Goal: Information Seeking & Learning: Find contact information

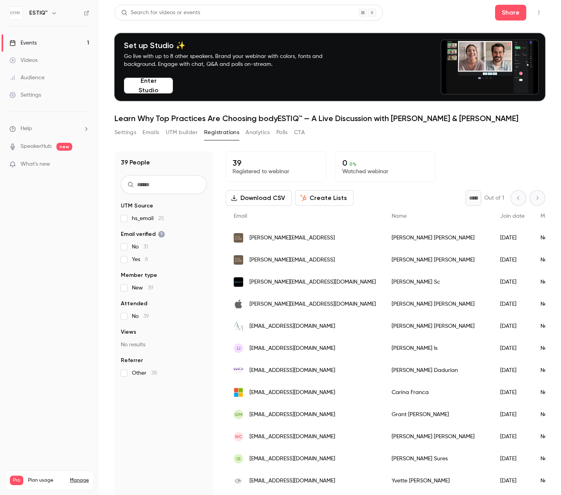
click at [28, 43] on div "Events" at bounding box center [22, 43] width 27 height 8
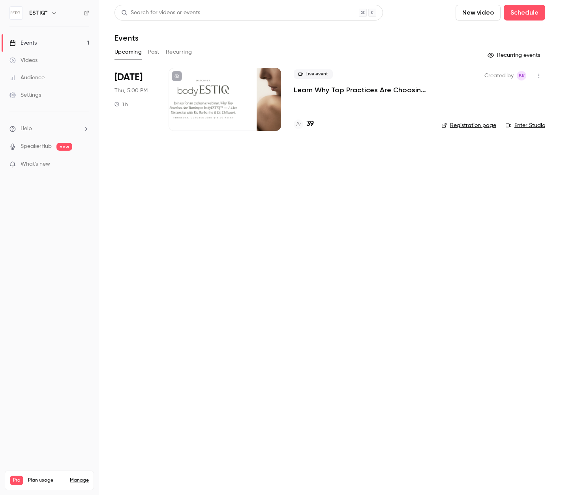
click at [195, 62] on div "Search for videos or events New video Schedule Events Upcoming Past Recurring R…" at bounding box center [329, 73] width 431 height 136
click at [35, 96] on div "Settings" at bounding box center [25, 95] width 32 height 8
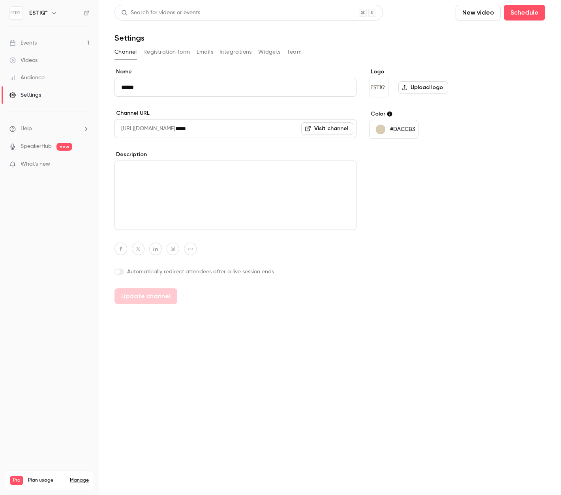
click at [295, 51] on button "Team" at bounding box center [294, 52] width 15 height 13
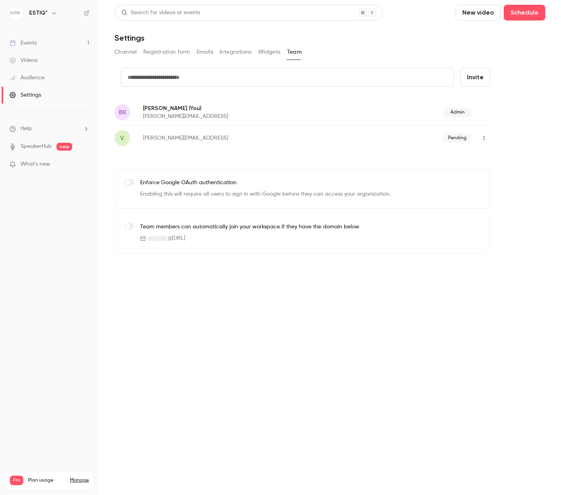
click at [484, 77] on button "Invite" at bounding box center [475, 77] width 30 height 19
click at [251, 83] on input "text" at bounding box center [287, 77] width 333 height 19
type input "*"
type input "**********"
click at [476, 77] on button "Invite" at bounding box center [475, 77] width 30 height 19
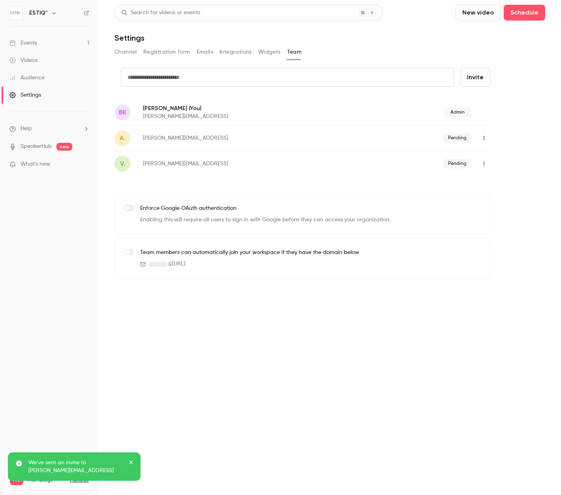
click at [35, 43] on div "Events" at bounding box center [22, 43] width 27 height 8
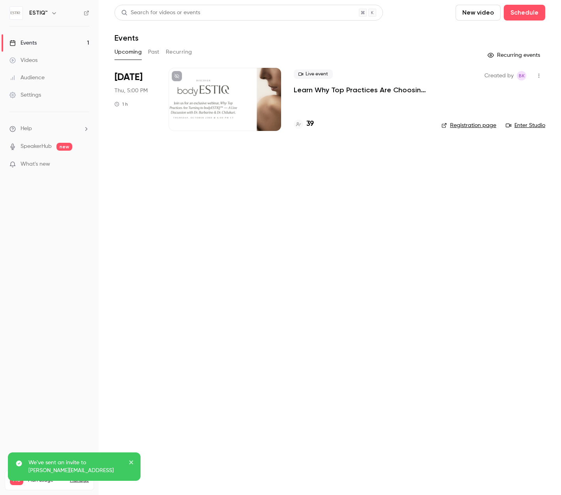
click at [313, 120] on h4 "39" at bounding box center [310, 124] width 8 height 11
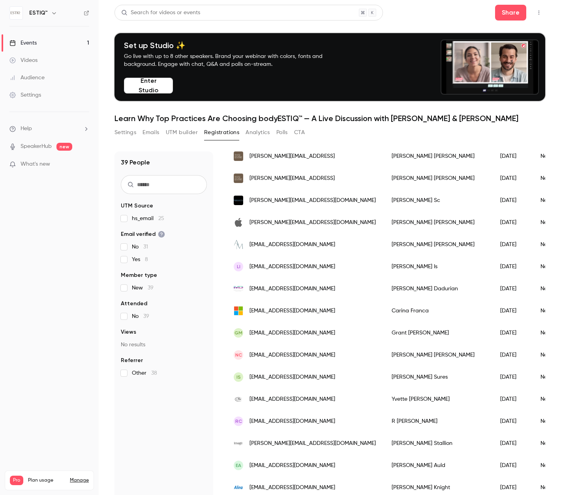
scroll to position [80, 0]
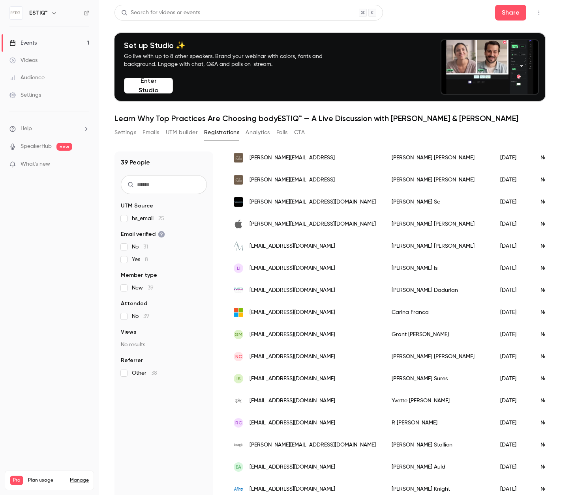
click at [270, 226] on span "[PERSON_NAME][EMAIL_ADDRESS][DOMAIN_NAME]" at bounding box center [313, 224] width 126 height 8
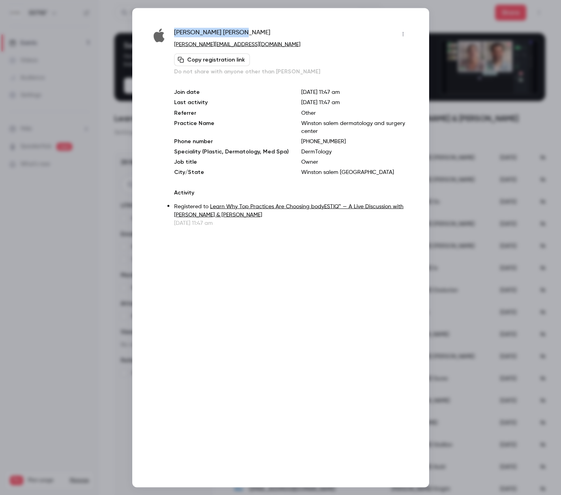
drag, startPoint x: 226, startPoint y: 33, endPoint x: 175, endPoint y: 37, distance: 51.1
click at [175, 37] on div "[PERSON_NAME]" at bounding box center [291, 34] width 235 height 13
copy span "[PERSON_NAME]"
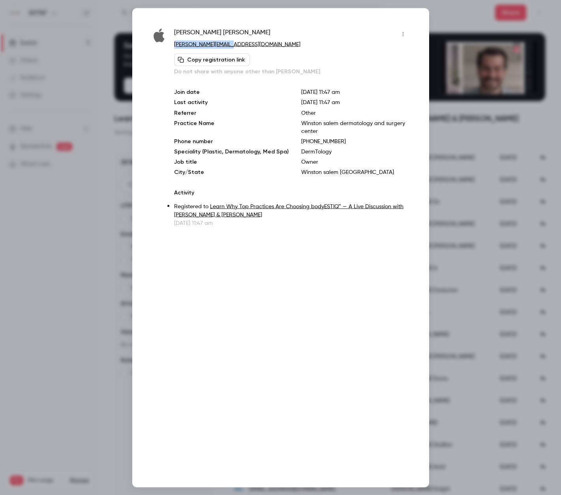
drag, startPoint x: 239, startPoint y: 43, endPoint x: 175, endPoint y: 46, distance: 64.1
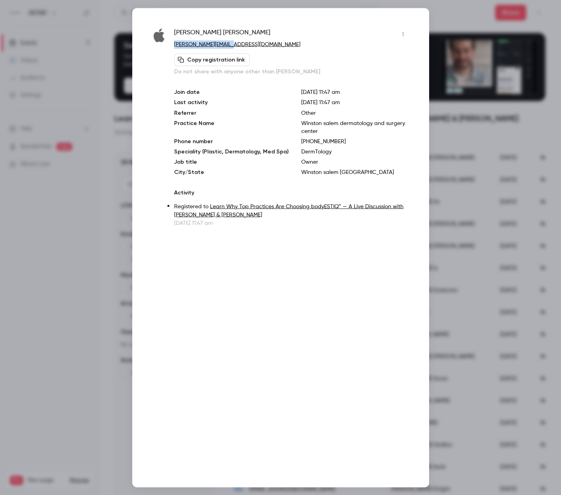
click at [175, 46] on p "[PERSON_NAME][EMAIL_ADDRESS][DOMAIN_NAME]" at bounding box center [291, 44] width 235 height 8
copy link "[PERSON_NAME][EMAIL_ADDRESS][DOMAIN_NAME]"
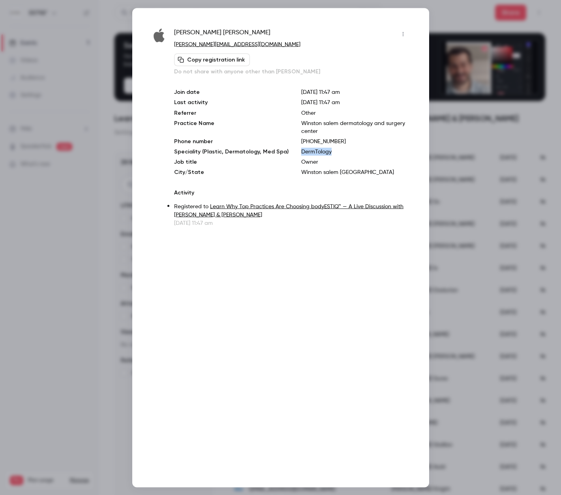
drag, startPoint x: 325, startPoint y: 152, endPoint x: 295, endPoint y: 153, distance: 30.4
click at [301, 153] on p "DermTology" at bounding box center [355, 152] width 108 height 8
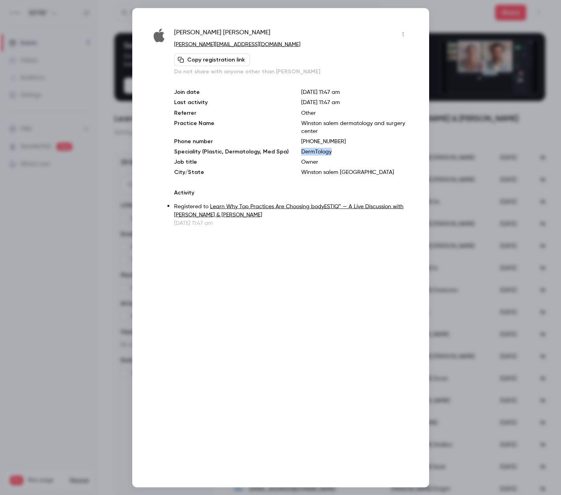
copy p "DermTology"
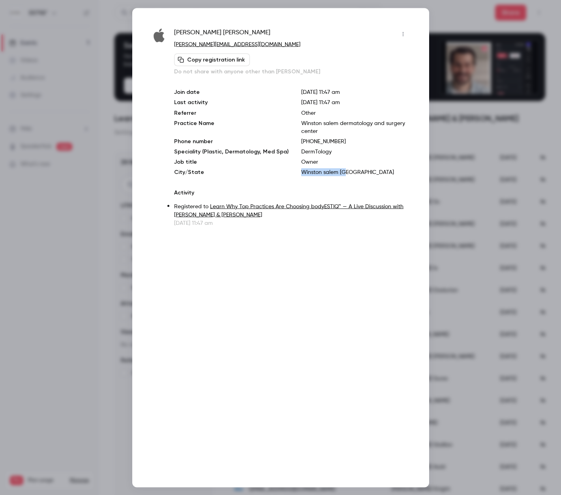
drag, startPoint x: 341, startPoint y: 173, endPoint x: 295, endPoint y: 173, distance: 45.8
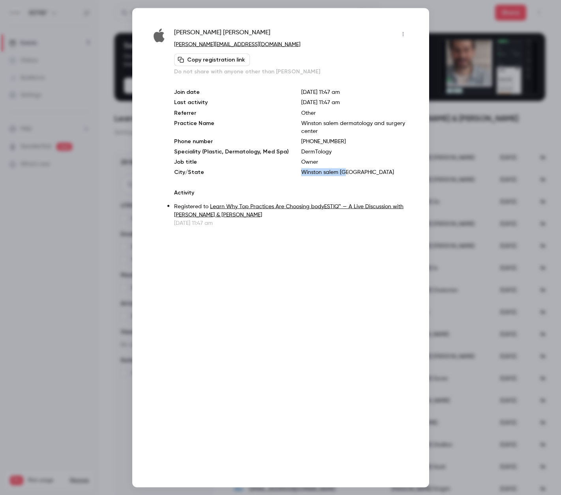
click at [301, 173] on p "Winston salem [GEOGRAPHIC_DATA]" at bounding box center [355, 172] width 108 height 8
copy p "Winston salem [GEOGRAPHIC_DATA]"
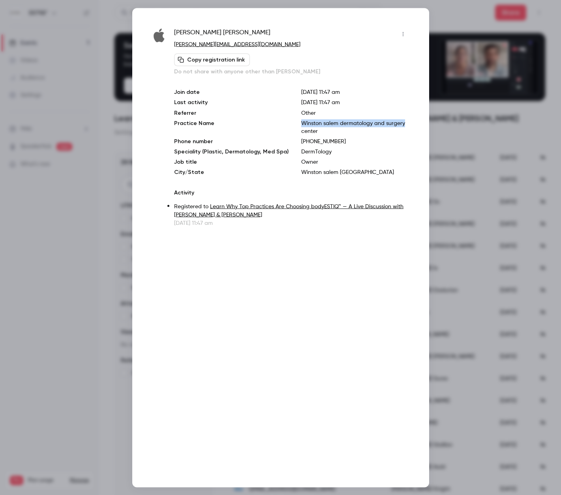
drag, startPoint x: 398, startPoint y: 122, endPoint x: 293, endPoint y: 122, distance: 104.6
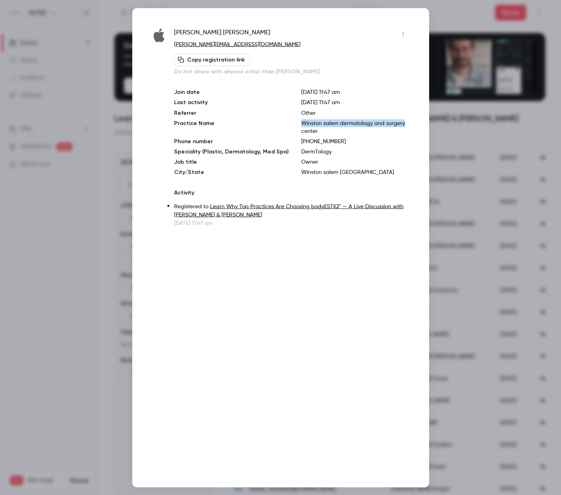
click at [293, 122] on div "Join date [DATE] 11:47 am Last activity [DATE] 11:47 am Referrer Other Practice…" at bounding box center [291, 132] width 235 height 88
copy p "Winston salem dermatology and surgery"
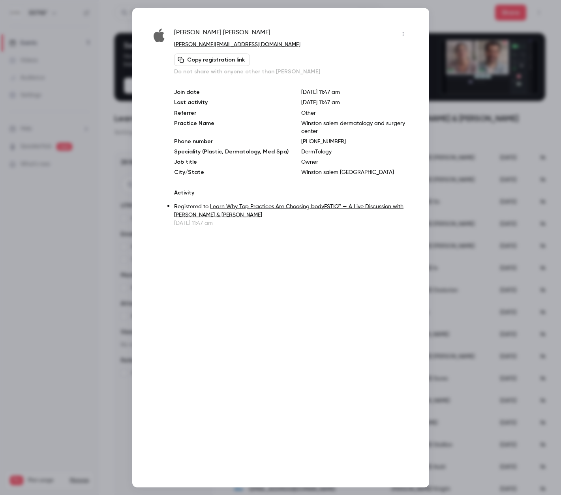
click at [95, 180] on div at bounding box center [280, 247] width 561 height 495
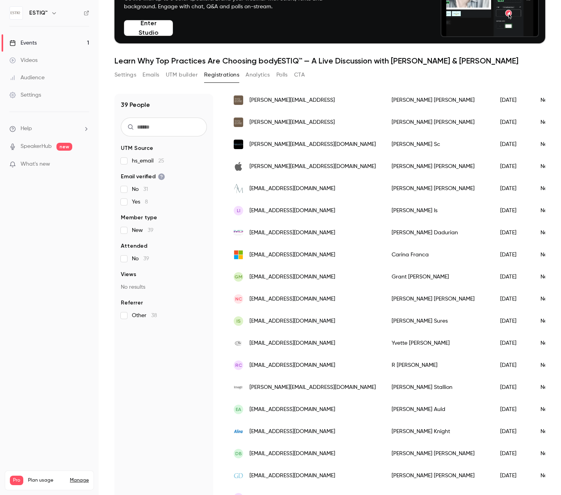
scroll to position [59, 0]
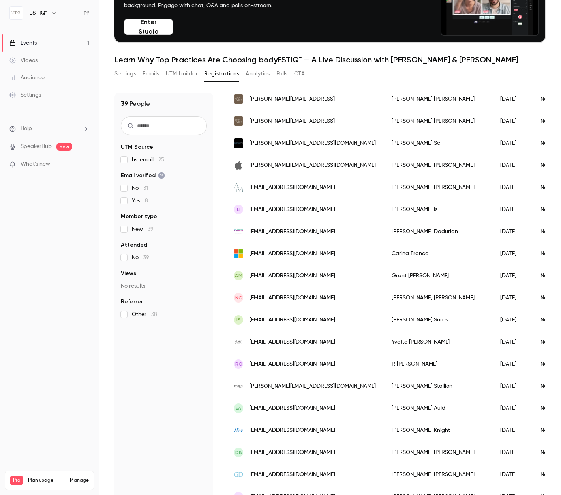
click at [274, 211] on span "[EMAIL_ADDRESS][DOMAIN_NAME]" at bounding box center [293, 210] width 86 height 8
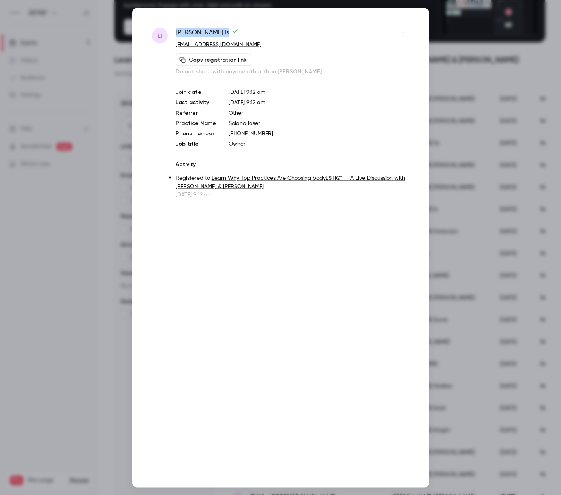
drag, startPoint x: 196, startPoint y: 32, endPoint x: 174, endPoint y: 32, distance: 21.7
click at [174, 32] on div "[PERSON_NAME] Is [EMAIL_ADDRESS][DOMAIN_NAME] Copy registration link Do not sha…" at bounding box center [280, 113] width 257 height 171
copy span "[PERSON_NAME]"
click at [103, 148] on div at bounding box center [280, 247] width 561 height 495
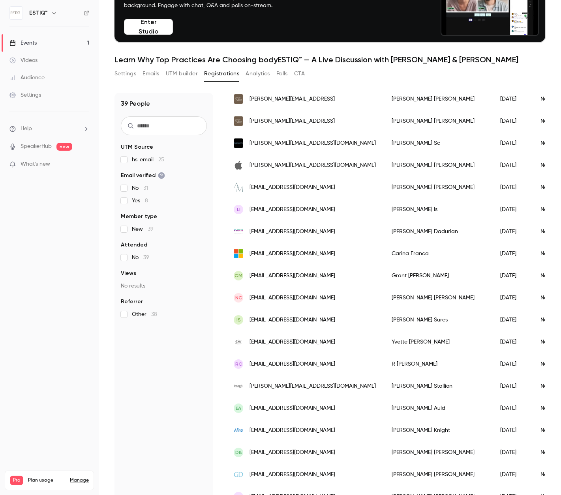
click at [384, 231] on div "[PERSON_NAME]" at bounding box center [438, 232] width 109 height 22
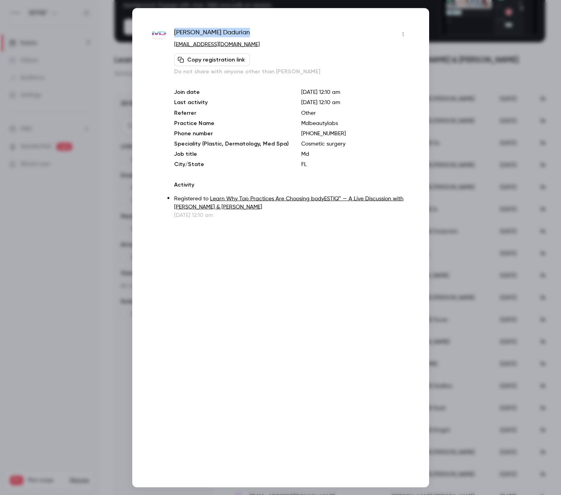
drag, startPoint x: 228, startPoint y: 30, endPoint x: 173, endPoint y: 32, distance: 55.7
click at [173, 32] on div "[PERSON_NAME] [EMAIL_ADDRESS][DOMAIN_NAME] Copy registration link Do not share …" at bounding box center [280, 123] width 257 height 191
copy span "[PERSON_NAME]"
drag, startPoint x: 332, startPoint y: 122, endPoint x: 295, endPoint y: 123, distance: 36.7
click at [301, 123] on p "Mdbeautylabs" at bounding box center [355, 123] width 108 height 8
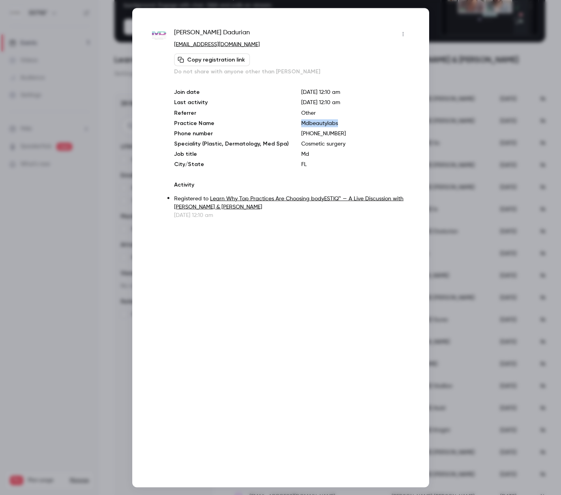
copy p "Mdbeautylabs"
